Goal: Task Accomplishment & Management: Use online tool/utility

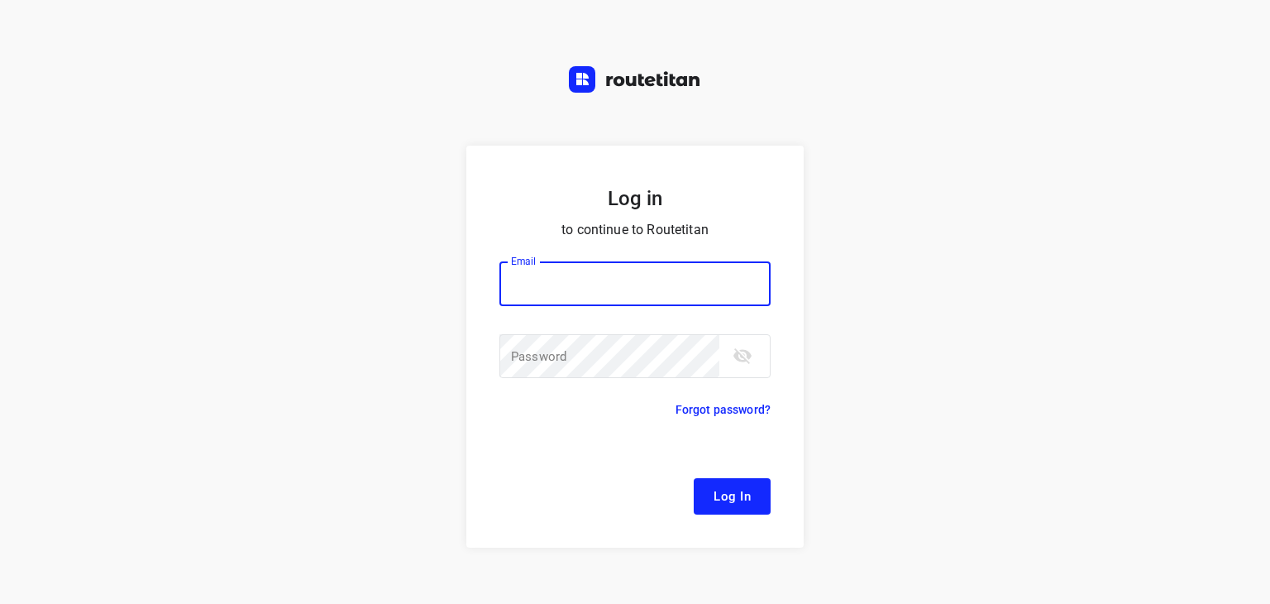
click at [541, 299] on input "email" at bounding box center [635, 283] width 271 height 45
type input "[EMAIL_ADDRESS][DOMAIN_NAME]"
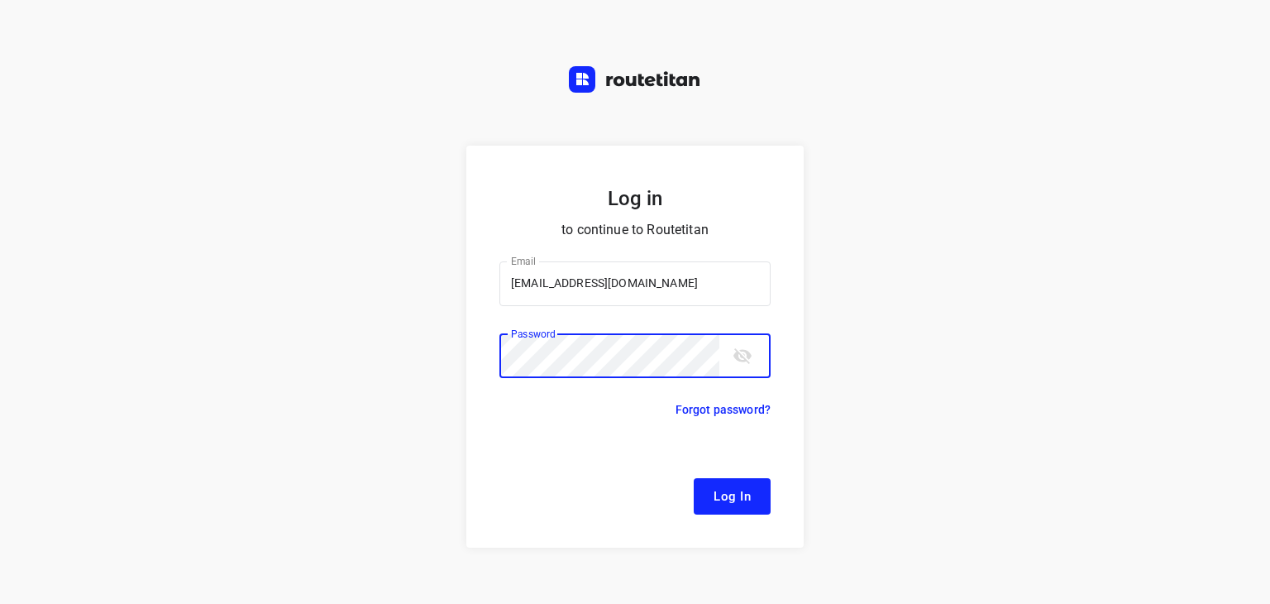
click at [694, 478] on button "Log In" at bounding box center [732, 496] width 77 height 36
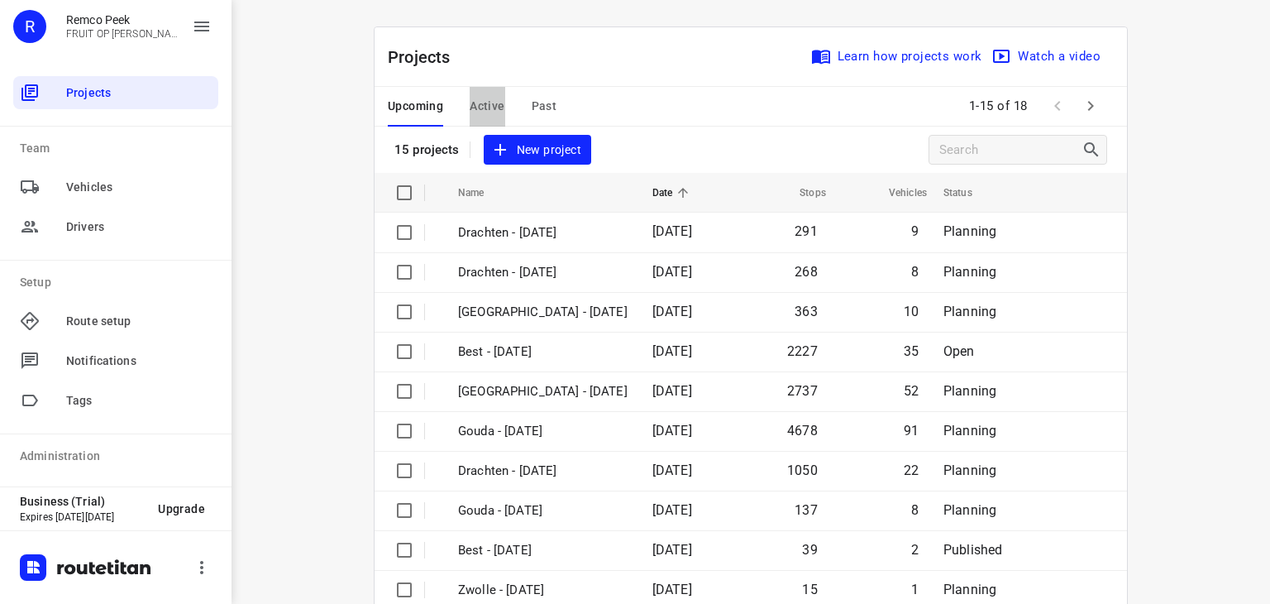
click at [479, 103] on span "Active" at bounding box center [487, 106] width 35 height 21
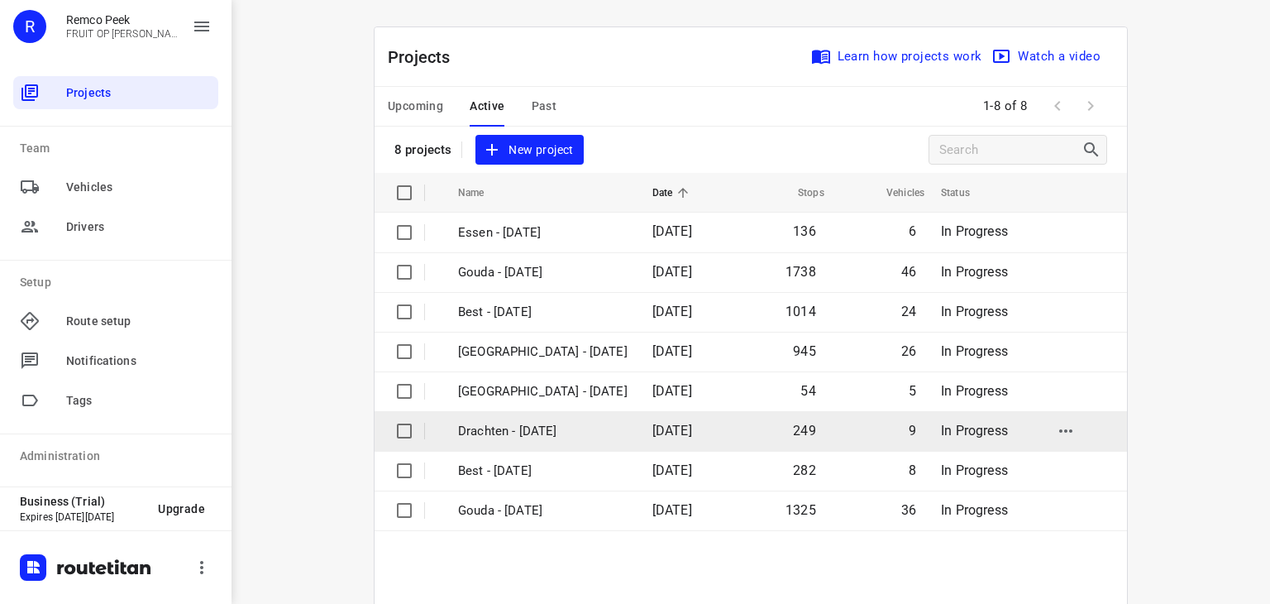
click at [488, 429] on p "Drachten - [DATE]" at bounding box center [543, 431] width 170 height 19
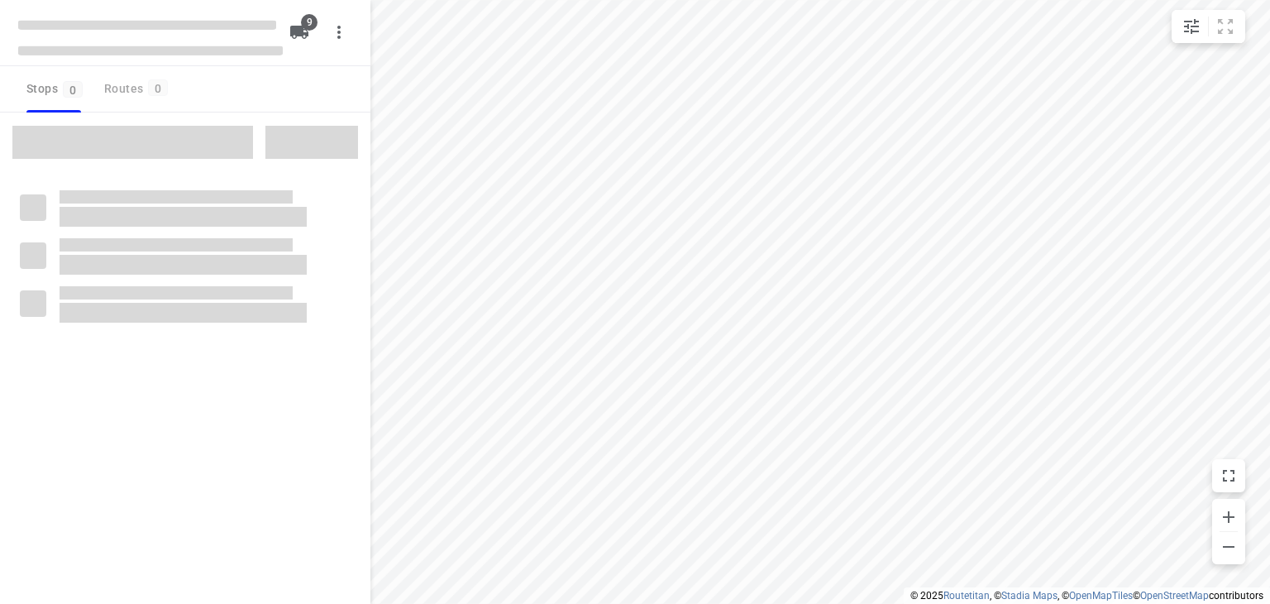
type input "distance"
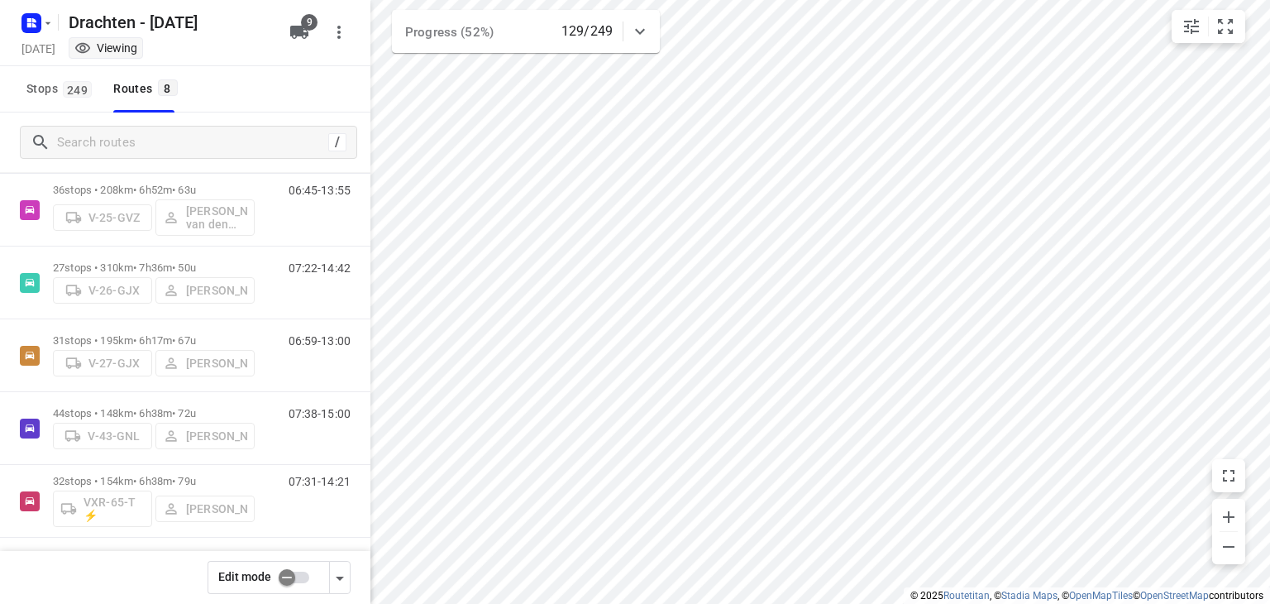
scroll to position [257, 0]
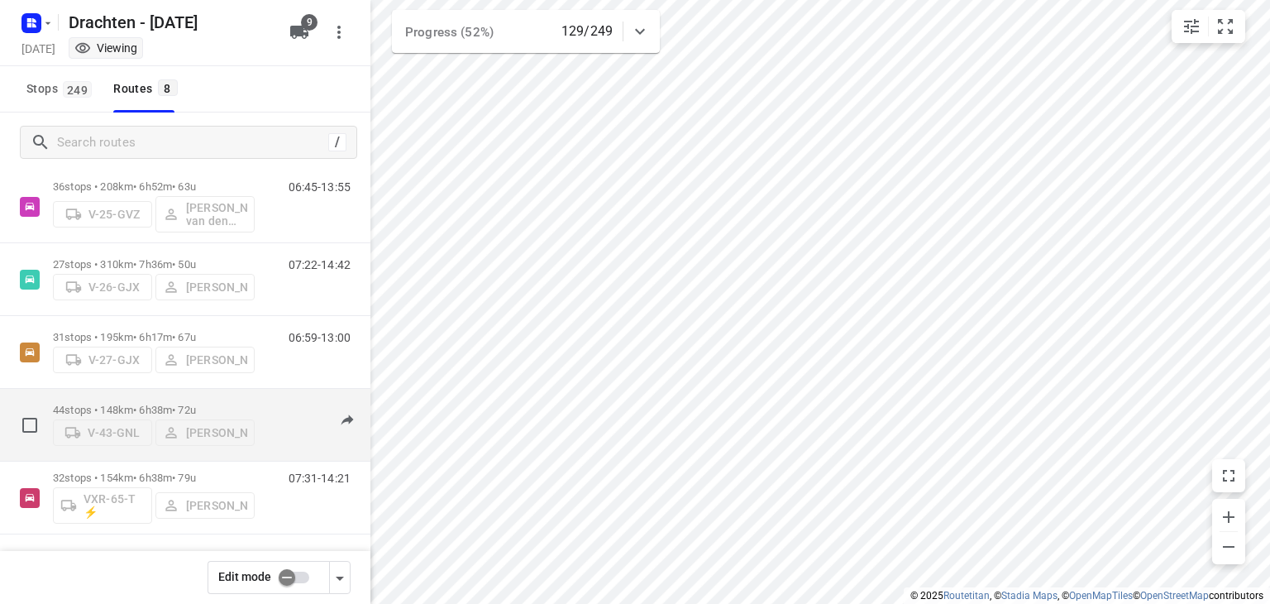
click at [192, 404] on p "44 stops • 148km • 6h38m • 72u" at bounding box center [154, 410] width 202 height 12
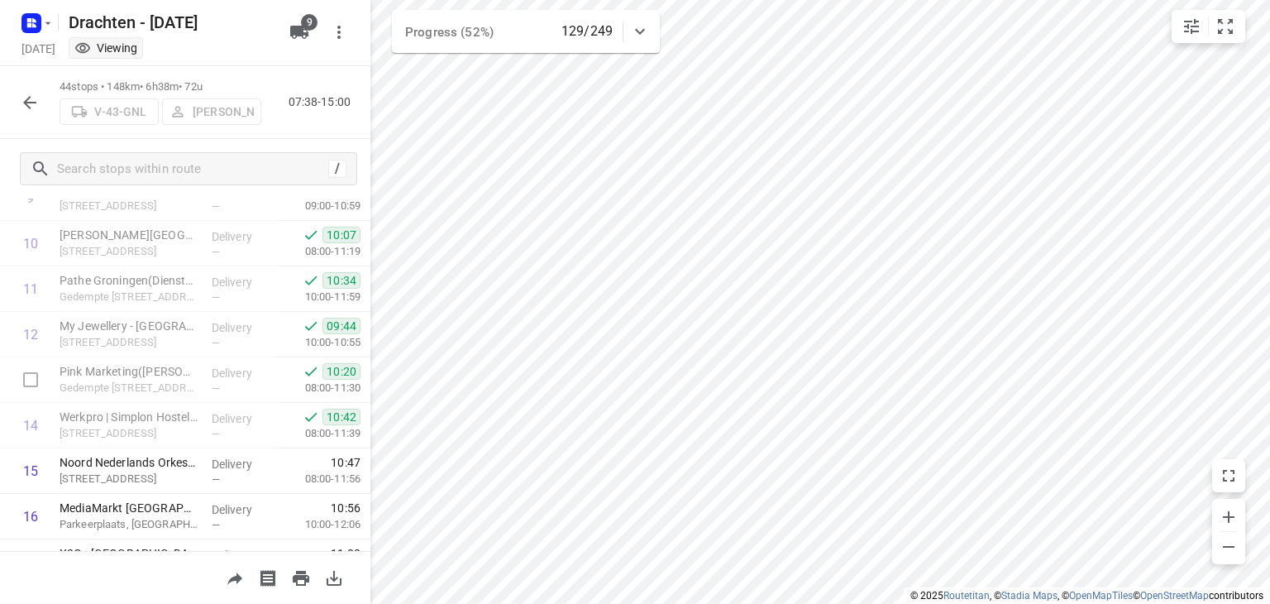
scroll to position [473, 0]
click at [31, 112] on button "button" at bounding box center [29, 102] width 33 height 33
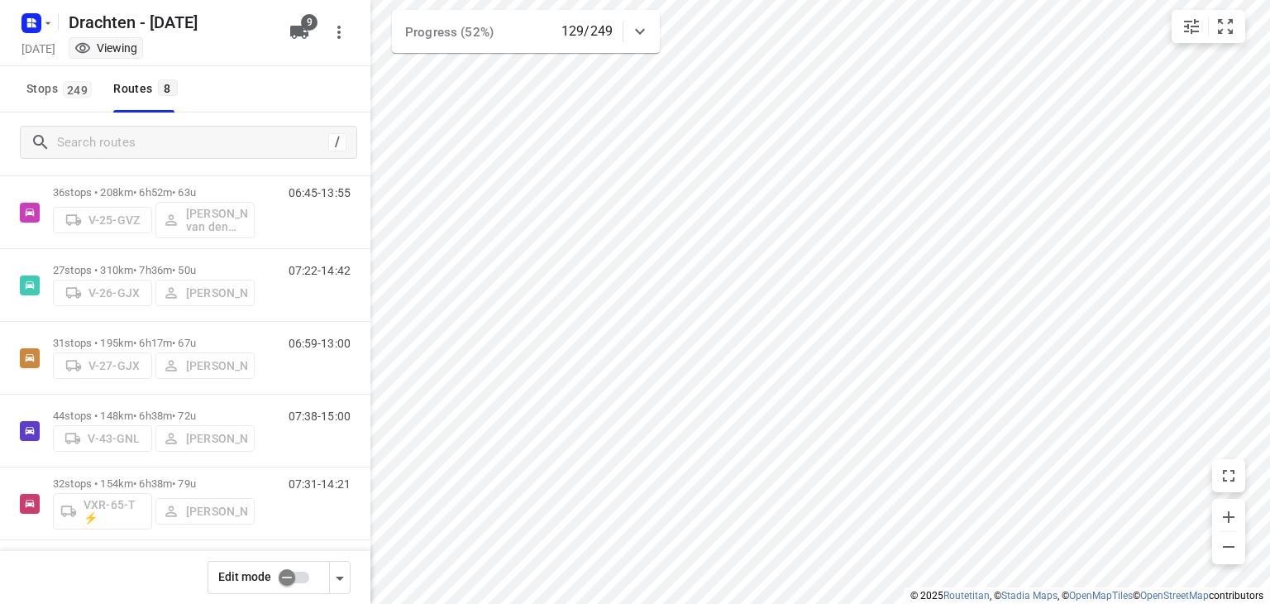
scroll to position [253, 0]
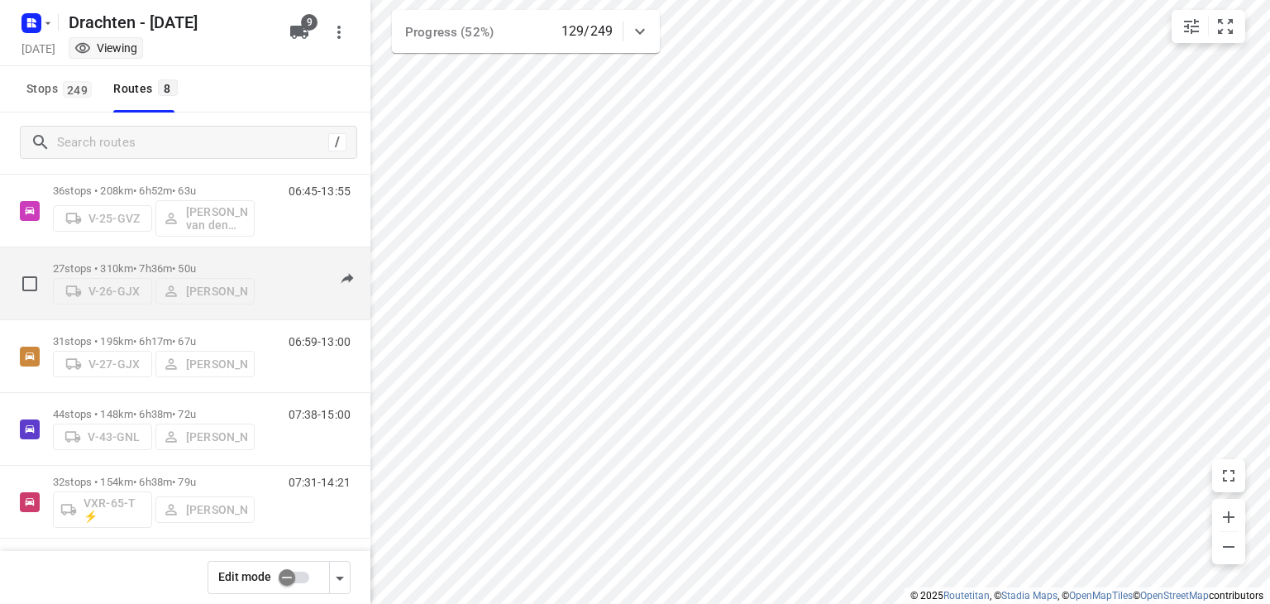
click at [142, 265] on p "27 stops • 310km • 7h36m • 50u" at bounding box center [154, 268] width 202 height 12
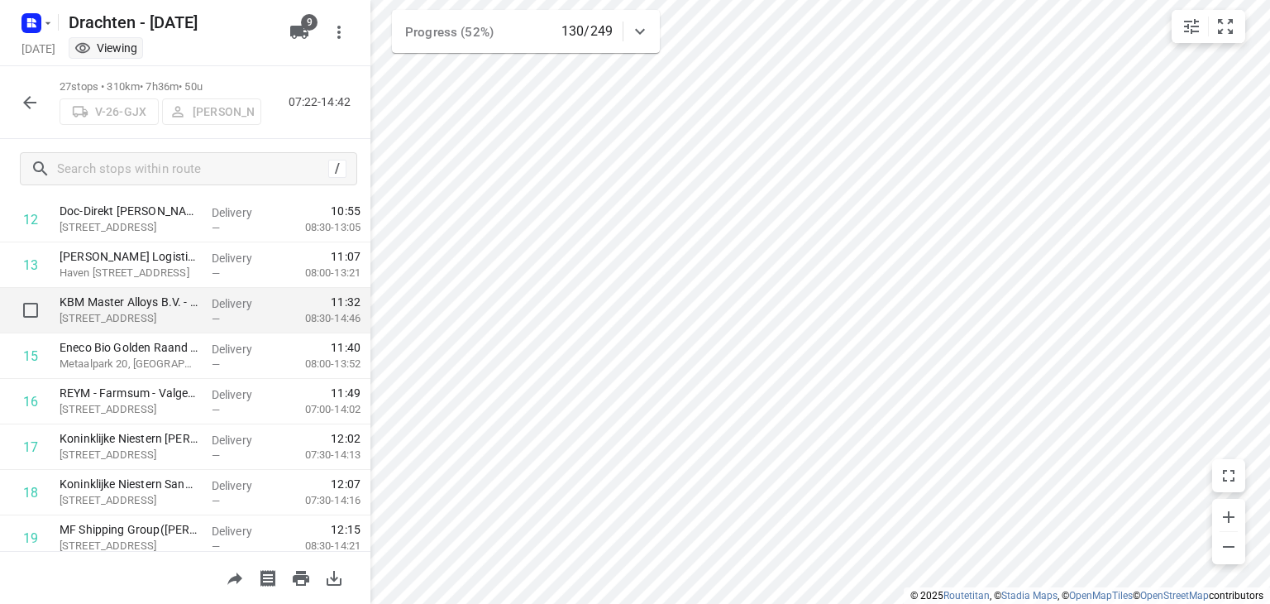
scroll to position [586, 0]
